Goal: Understand process/instructions

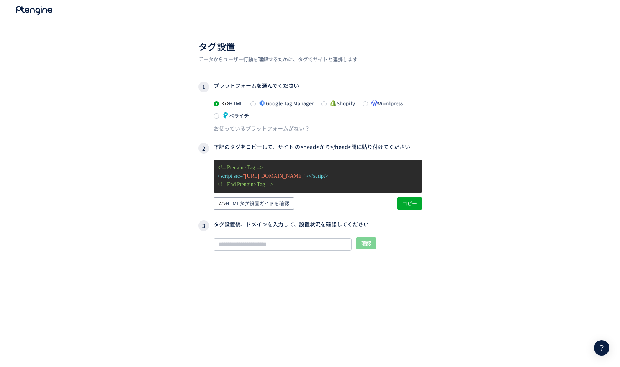
click at [145, 176] on div "タグ設置 データからユーザー行動を理解するために、タグでサイトと連携します 1 プラットフォームを選んでください HTML Google Tag Manage…" at bounding box center [310, 203] width 620 height 406
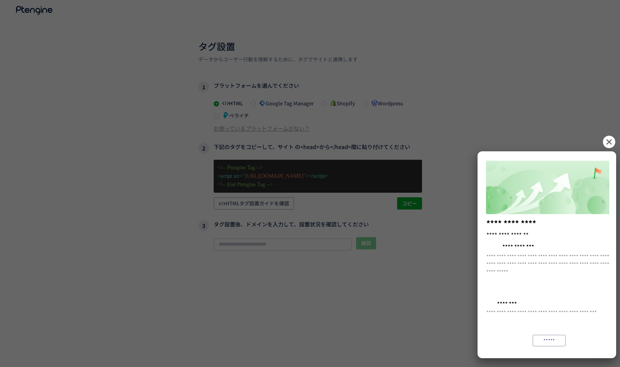
click at [607, 146] on icon at bounding box center [608, 141] width 12 height 12
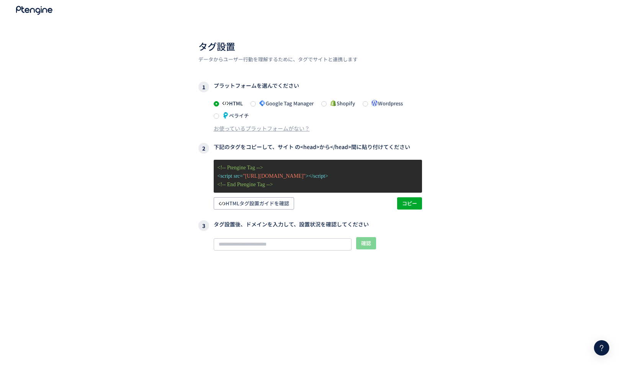
click at [291, 104] on span "Google Tag Manager" at bounding box center [285, 103] width 58 height 7
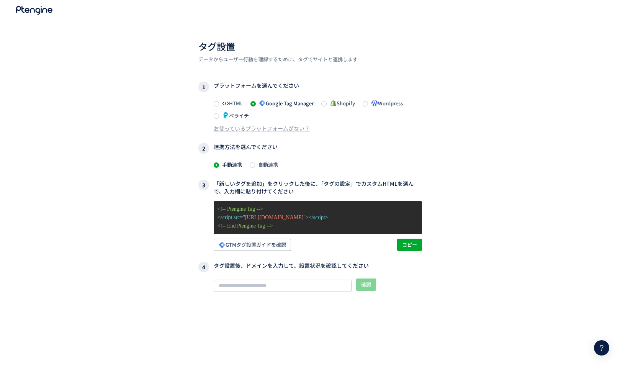
click at [33, 8] on use at bounding box center [34, 10] width 36 height 9
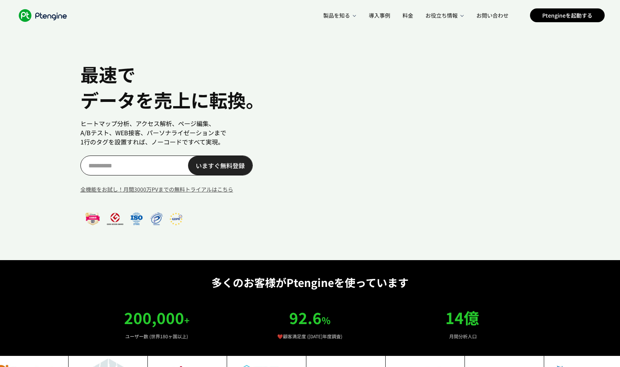
scroll to position [0, 11]
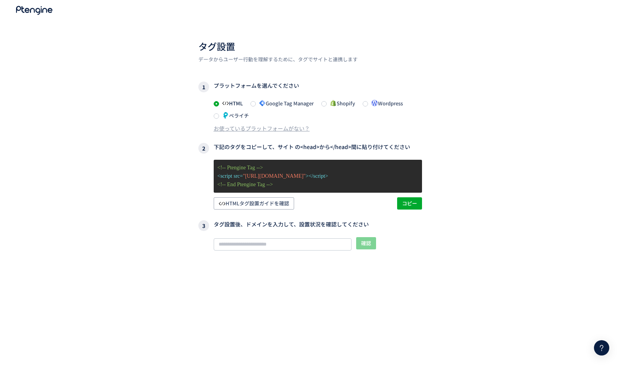
click at [479, 140] on div "タグ設置 データからユーザー行動を理解するために、タグでサイトと連携します 1 プラットフォームを選んでください HTML Google Tag Manage…" at bounding box center [310, 203] width 620 height 406
